Goal: Transaction & Acquisition: Obtain resource

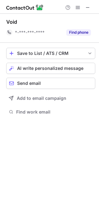
scroll to position [111, 99]
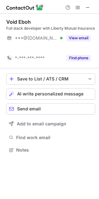
scroll to position [136, 99]
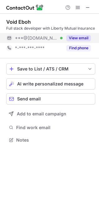
drag, startPoint x: 79, startPoint y: 38, endPoint x: 66, endPoint y: 43, distance: 14.4
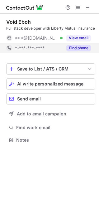
click at [79, 38] on button "View email" at bounding box center [78, 38] width 25 height 6
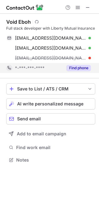
scroll to position [156, 99]
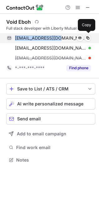
drag, startPoint x: 16, startPoint y: 38, endPoint x: 59, endPoint y: 39, distance: 43.3
click at [59, 39] on span "eboh1923@gmail.com" at bounding box center [50, 38] width 71 height 6
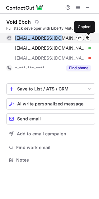
copy span "eboh1923@gmail.com"
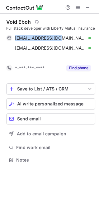
scroll to position [146, 99]
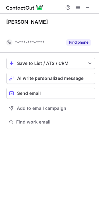
scroll to position [111, 99]
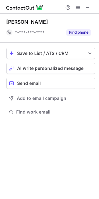
scroll to position [111, 99]
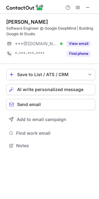
scroll to position [141, 99]
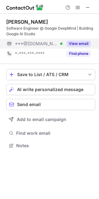
click at [72, 40] on div "View email" at bounding box center [77, 44] width 28 height 10
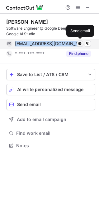
drag, startPoint x: 15, startPoint y: 43, endPoint x: 82, endPoint y: 46, distance: 67.7
click at [82, 46] on div "[EMAIL_ADDRESS][DOMAIN_NAME] Verified Send email" at bounding box center [48, 44] width 85 height 10
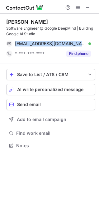
copy div "dhruvparthasarathy@yahoo.com Verified"
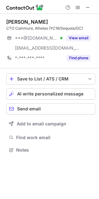
scroll to position [146, 99]
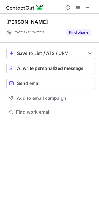
scroll to position [111, 99]
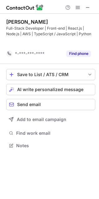
scroll to position [131, 99]
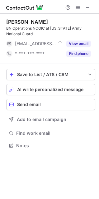
scroll to position [141, 99]
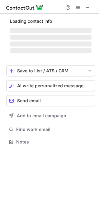
scroll to position [146, 99]
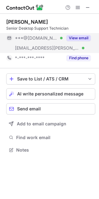
click at [78, 39] on button "View email" at bounding box center [78, 38] width 25 height 6
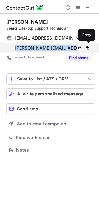
drag, startPoint x: 12, startPoint y: 47, endPoint x: 73, endPoint y: 51, distance: 60.9
click at [73, 51] on div "steven.hecking@keene.edu Verified Send email Copy" at bounding box center [48, 48] width 85 height 10
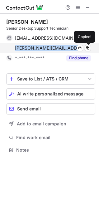
copy span "steven.hecking@keene.edu"
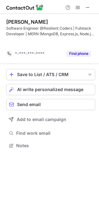
scroll to position [131, 99]
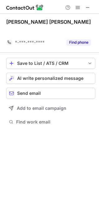
scroll to position [111, 99]
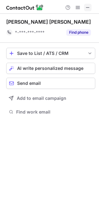
click at [86, 9] on span at bounding box center [87, 7] width 5 height 5
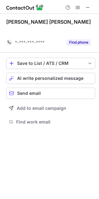
scroll to position [111, 99]
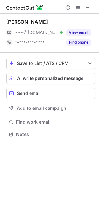
scroll to position [130, 99]
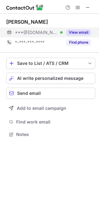
click at [71, 33] on button "View email" at bounding box center [78, 32] width 25 height 6
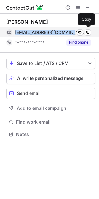
drag, startPoint x: 14, startPoint y: 32, endPoint x: 70, endPoint y: 34, distance: 56.1
click at [70, 34] on div "matthewtfermo@gmail.com Verified Send email Copy" at bounding box center [48, 32] width 85 height 10
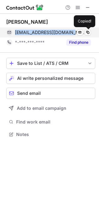
copy span "matthewtfermo@gmail.com"
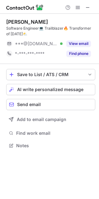
scroll to position [141, 99]
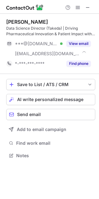
scroll to position [151, 99]
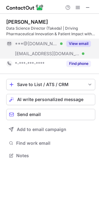
click at [77, 44] on button "View email" at bounding box center [78, 44] width 25 height 6
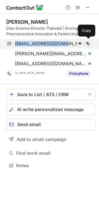
drag, startPoint x: 15, startPoint y: 44, endPoint x: 58, endPoint y: 45, distance: 43.6
click at [58, 45] on div "ericjsolis@gmail.com Verified Send email Copy" at bounding box center [48, 44] width 85 height 10
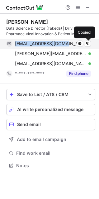
copy span "ericjsolis@gmail.com"
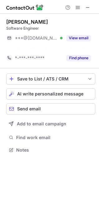
scroll to position [136, 99]
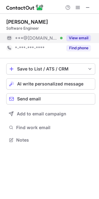
click at [73, 37] on button "View email" at bounding box center [78, 38] width 25 height 6
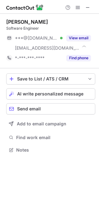
scroll to position [146, 99]
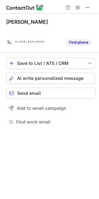
scroll to position [111, 99]
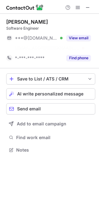
scroll to position [136, 99]
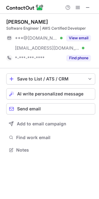
scroll to position [146, 99]
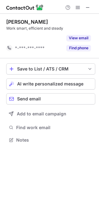
scroll to position [126, 99]
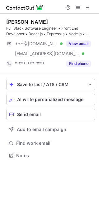
scroll to position [151, 99]
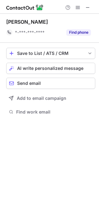
scroll to position [111, 99]
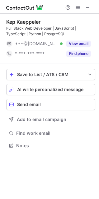
scroll to position [141, 99]
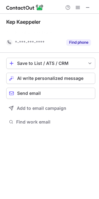
scroll to position [111, 99]
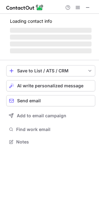
scroll to position [151, 99]
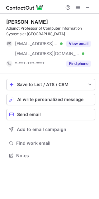
scroll to position [151, 99]
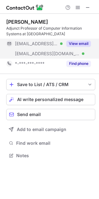
click at [80, 43] on button "View email" at bounding box center [78, 44] width 25 height 6
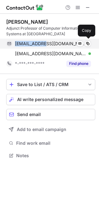
drag, startPoint x: 15, startPoint y: 44, endPoint x: 46, endPoint y: 45, distance: 31.8
click at [46, 45] on div "tomc@tomc.us Verified Send email Copy" at bounding box center [48, 44] width 85 height 10
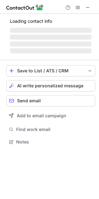
scroll to position [146, 99]
